Goal: Transaction & Acquisition: Purchase product/service

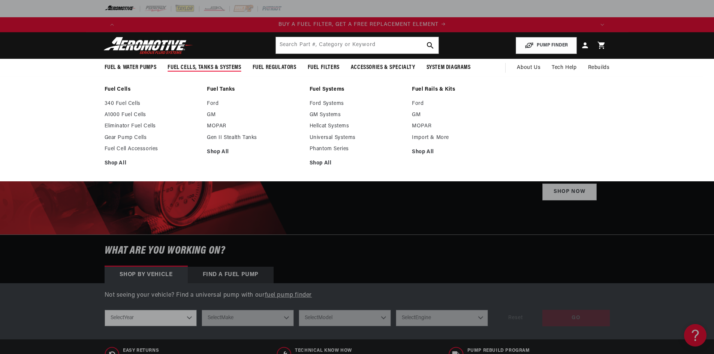
scroll to position [0, 475]
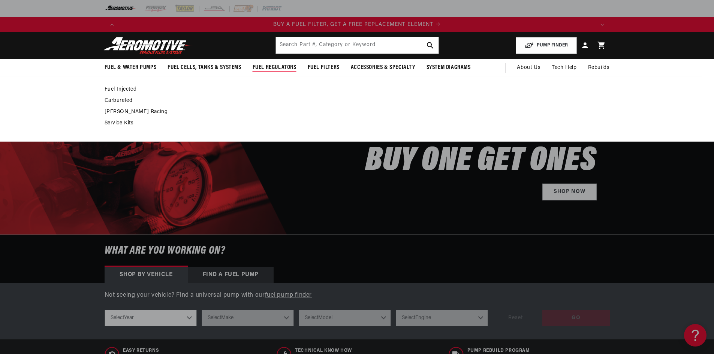
click at [120, 97] on link "Carbureted" at bounding box center [354, 100] width 498 height 7
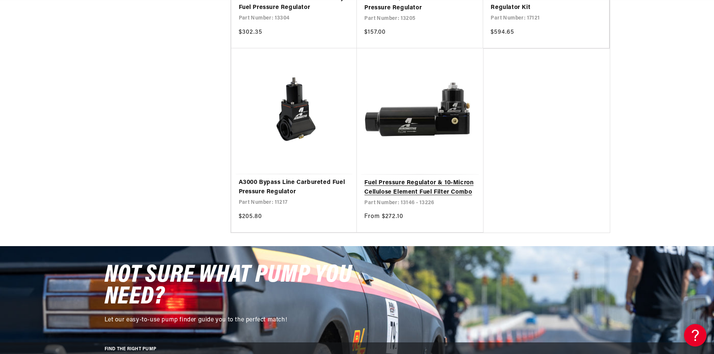
scroll to position [0, 628]
click at [405, 194] on link "Fuel Pressure Regulator & 10-Micron Cellulose Element Fuel Filter Combo" at bounding box center [419, 187] width 111 height 19
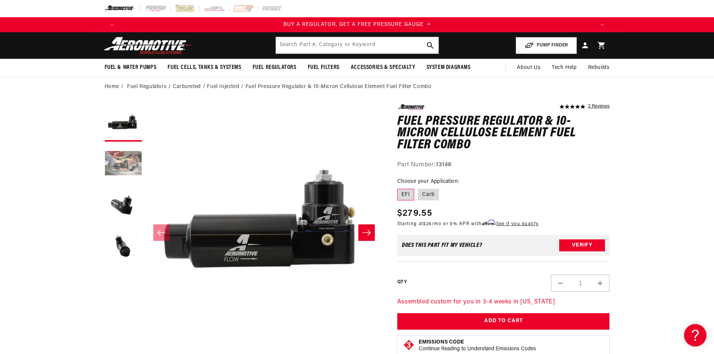
click at [126, 165] on button "Load image 2 in gallery view" at bounding box center [123, 163] width 37 height 37
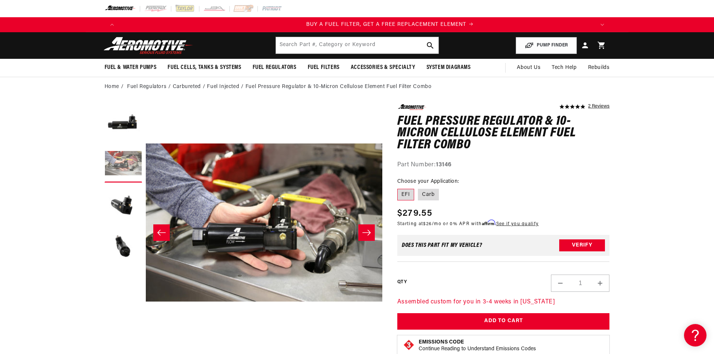
scroll to position [0, 475]
click at [130, 199] on button "Load image 3 in gallery view" at bounding box center [123, 205] width 37 height 37
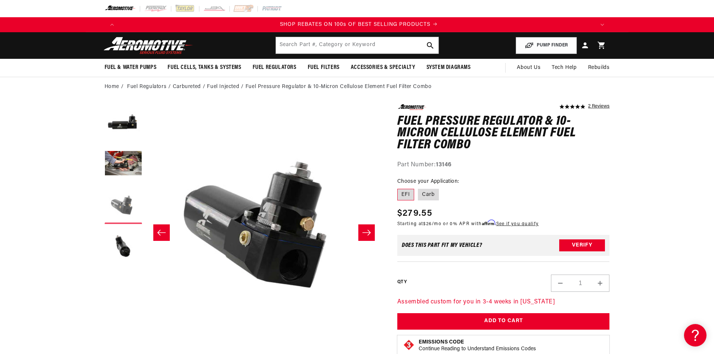
scroll to position [0, 950]
click at [428, 195] on label "Carb" at bounding box center [428, 195] width 21 height 12
click at [418, 188] on input "Carb" at bounding box center [418, 187] width 0 height 0
radio input "true"
click at [405, 194] on label "EFI" at bounding box center [405, 195] width 17 height 12
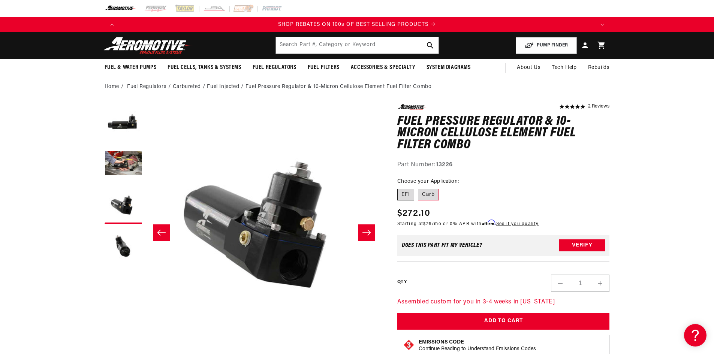
click at [399, 188] on input "EFI" at bounding box center [399, 187] width 0 height 0
radio input "true"
click at [431, 197] on label "Carb" at bounding box center [428, 195] width 21 height 12
click at [418, 188] on input "Carb" at bounding box center [418, 187] width 0 height 0
radio input "true"
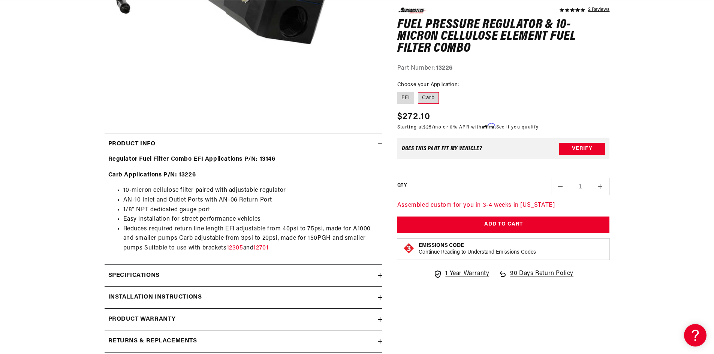
scroll to position [275, 0]
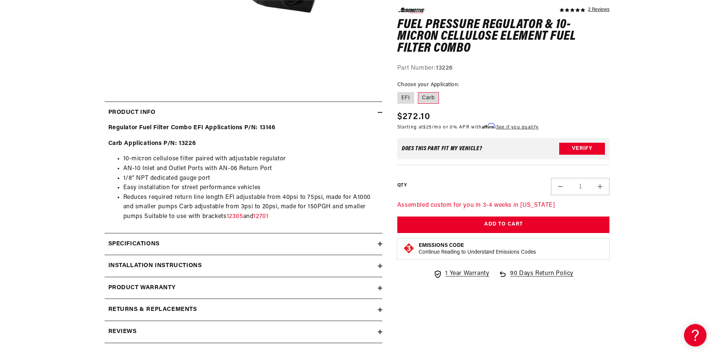
click at [151, 242] on h2 "Specifications" at bounding box center [133, 244] width 51 height 10
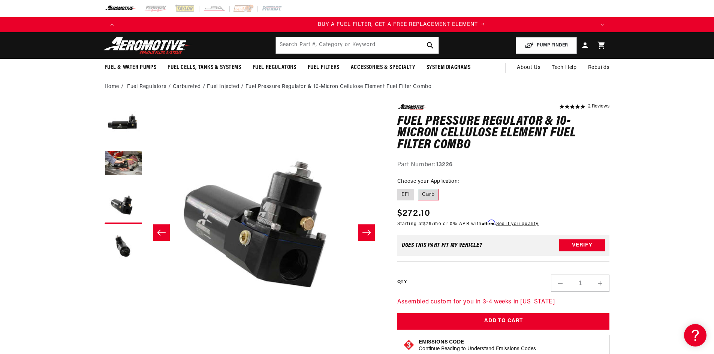
scroll to position [0, 475]
click at [597, 104] on link "2 Reviews" at bounding box center [598, 106] width 21 height 5
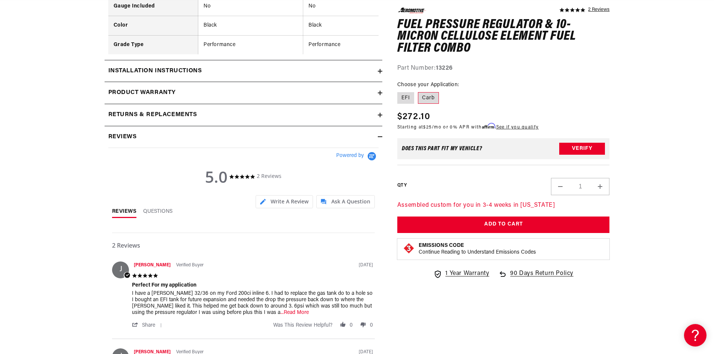
scroll to position [0, 0]
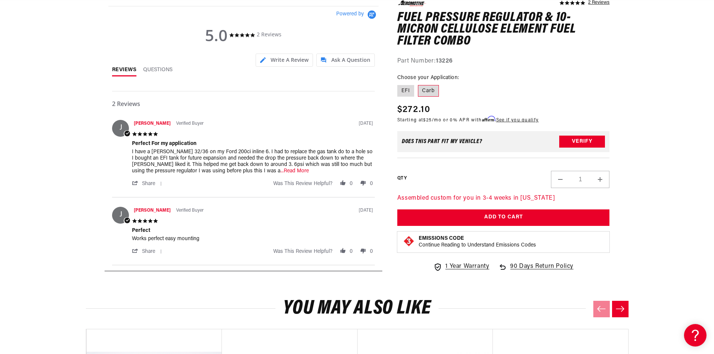
click at [280, 174] on span "...Read More" at bounding box center [294, 171] width 28 height 6
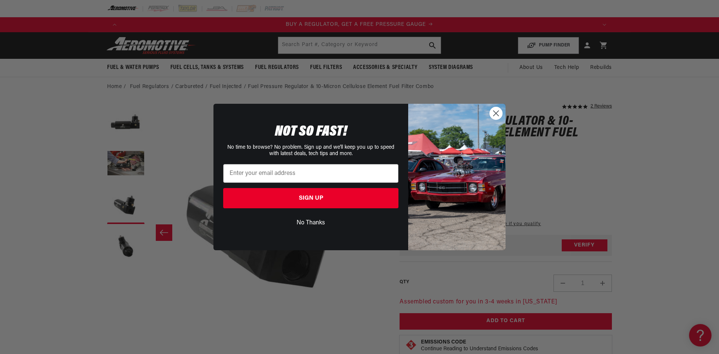
click at [496, 114] on icon "Close dialog" at bounding box center [496, 113] width 5 height 5
